Goal: Browse casually

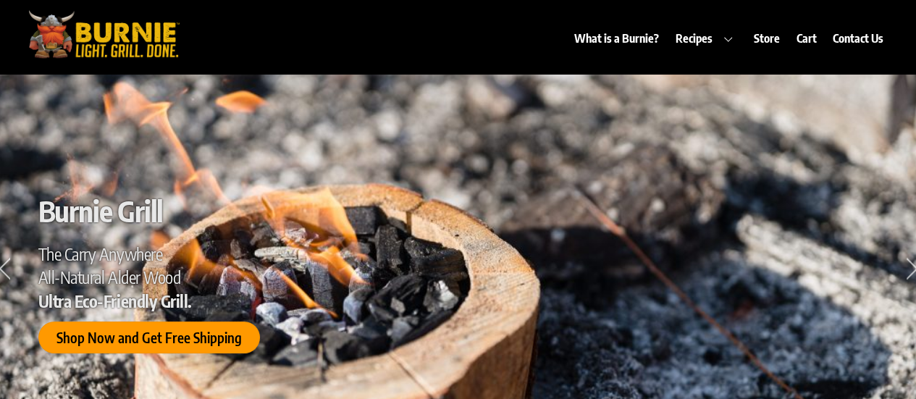
click at [143, 340] on span "Shop Now and Get Free Shipping" at bounding box center [148, 337] width 185 height 15
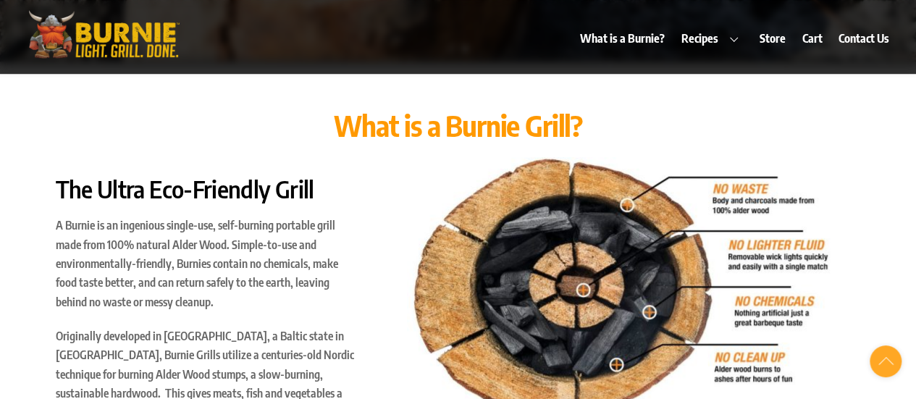
scroll to position [434, 0]
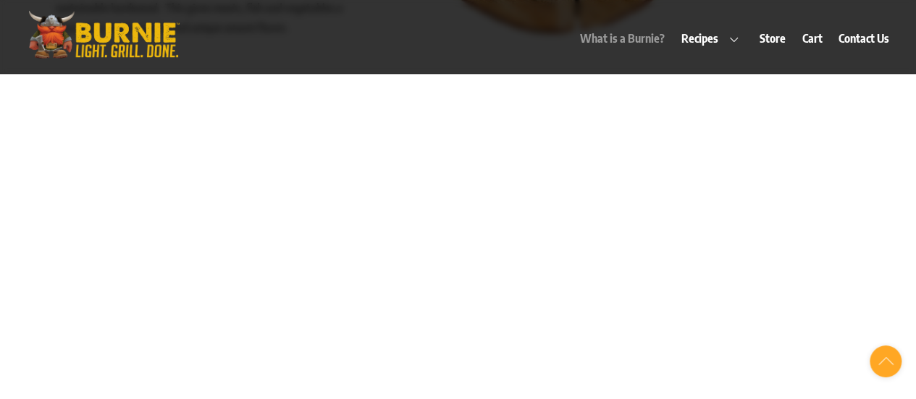
scroll to position [869, 0]
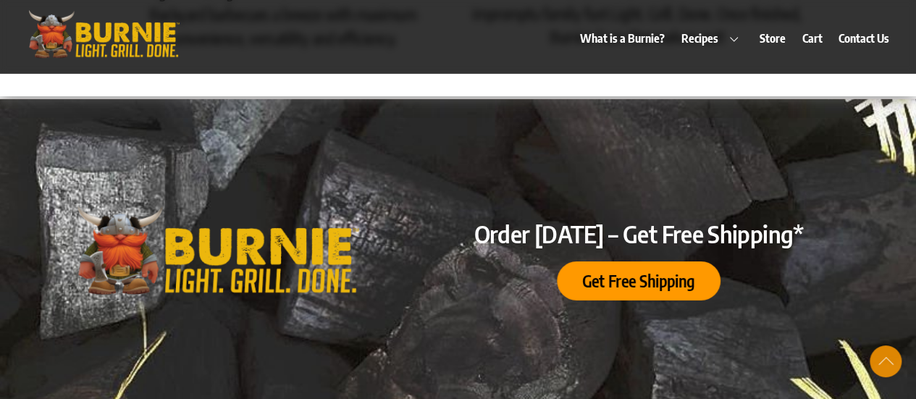
scroll to position [2245, 0]
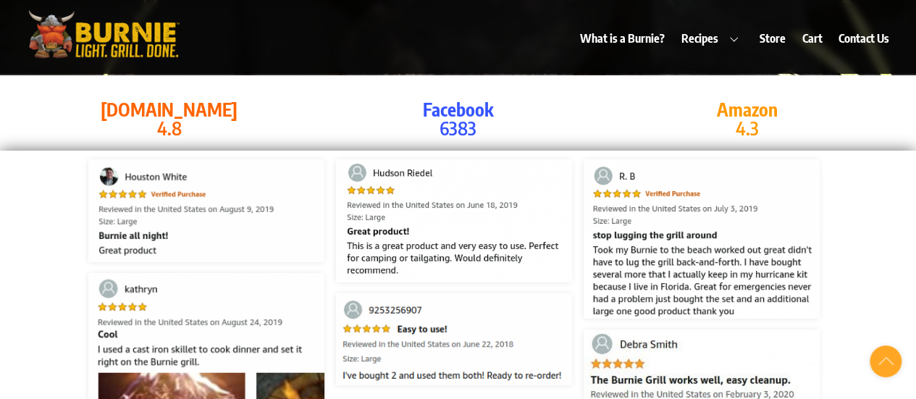
scroll to position [2607, 0]
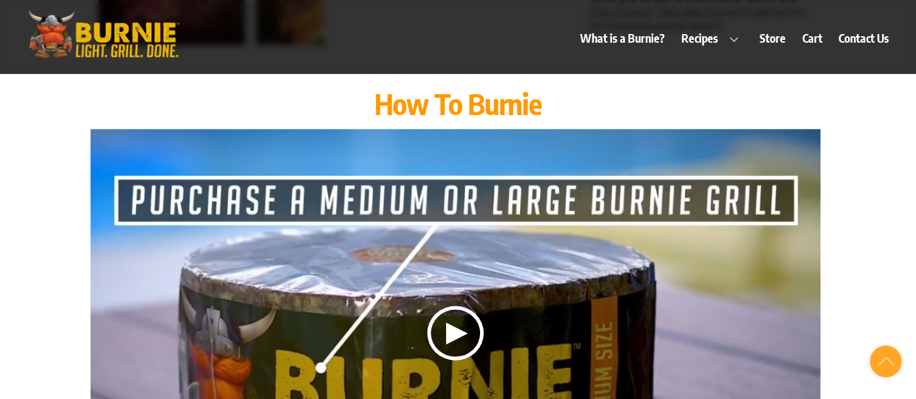
scroll to position [3041, 0]
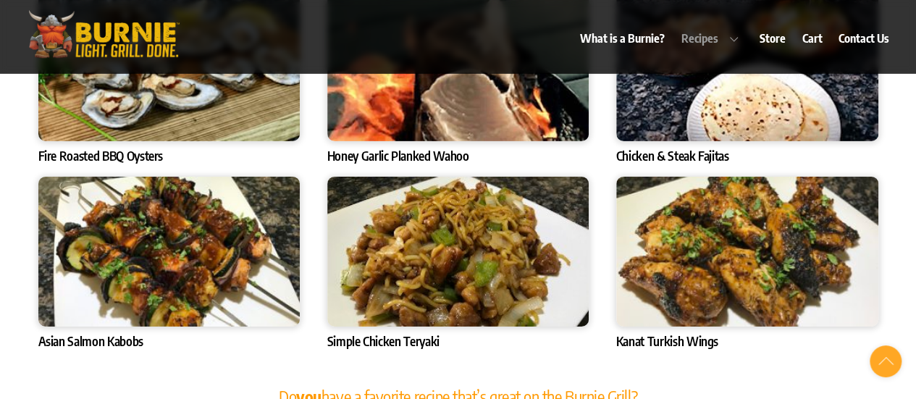
scroll to position [5069, 0]
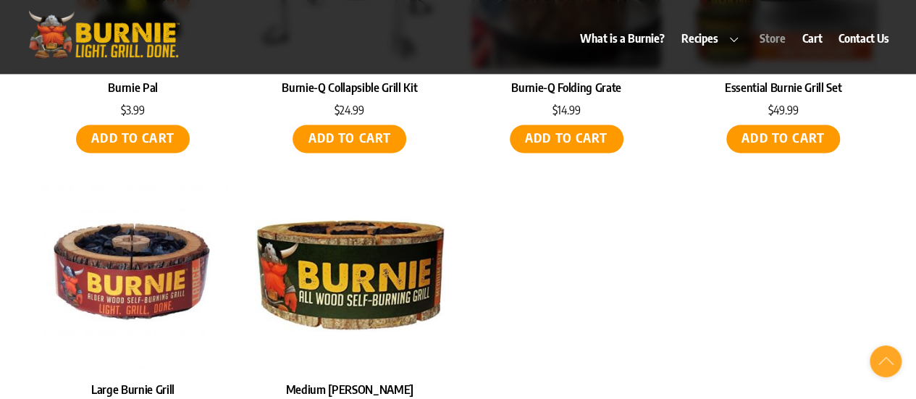
scroll to position [6517, 0]
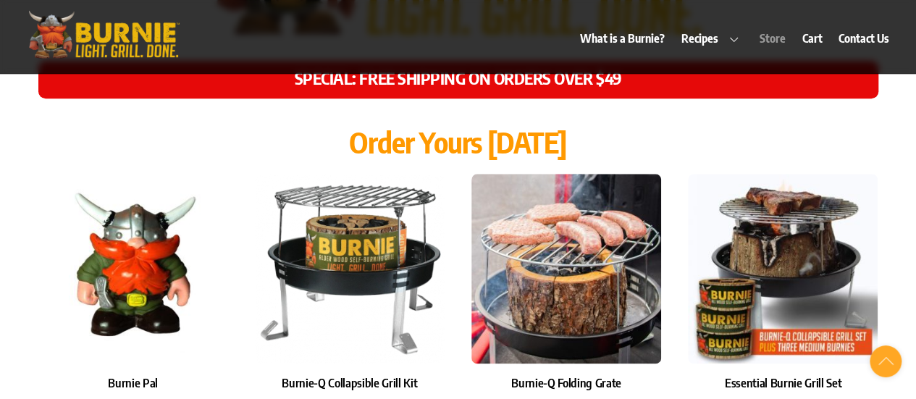
scroll to position [6155, 0]
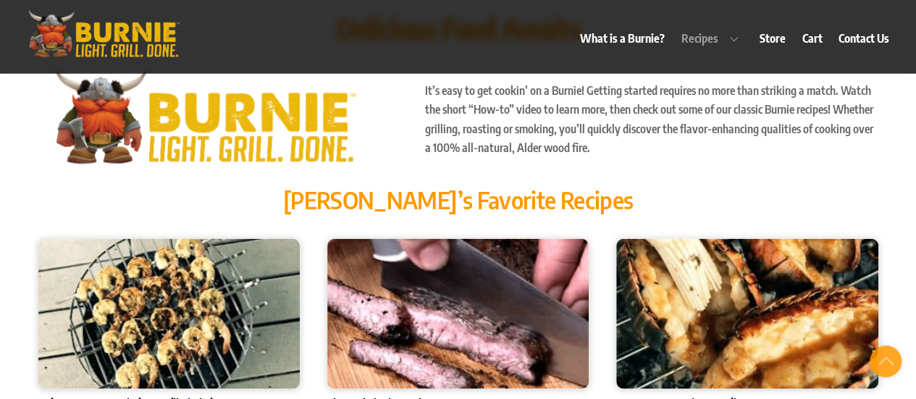
scroll to position [4707, 0]
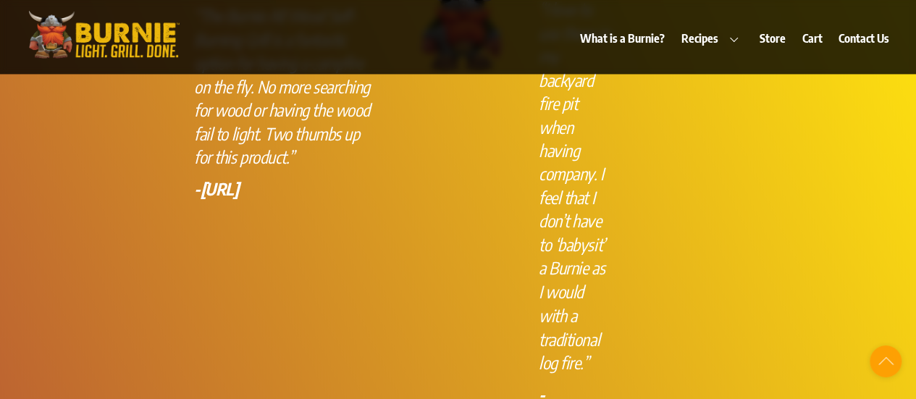
scroll to position [3838, 0]
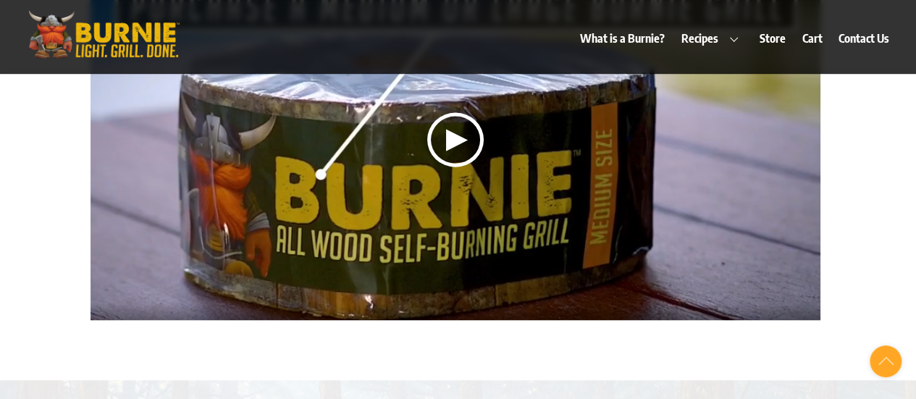
scroll to position [3186, 0]
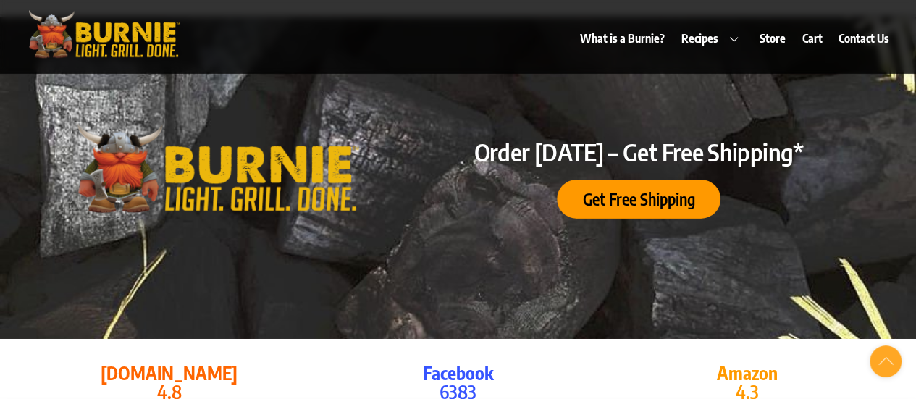
scroll to position [2245, 0]
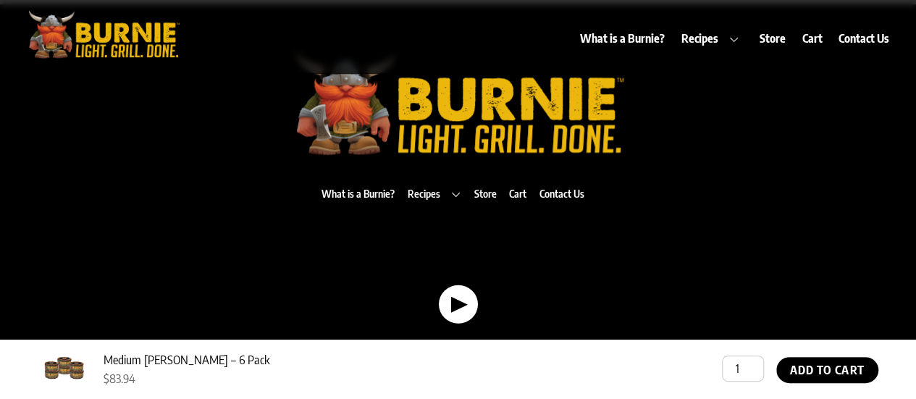
scroll to position [797, 0]
